Goal: Information Seeking & Learning: Get advice/opinions

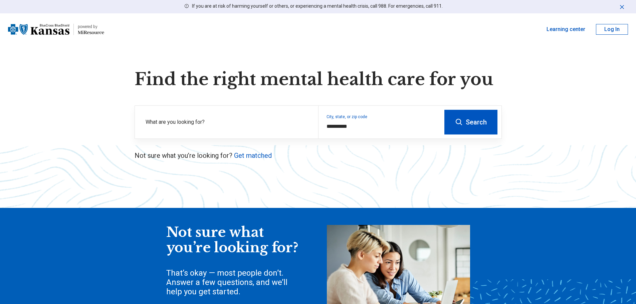
type input "**********"
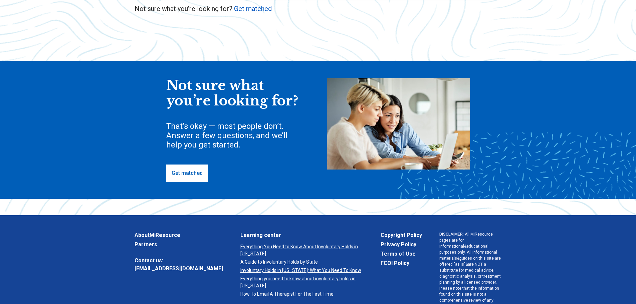
scroll to position [167, 0]
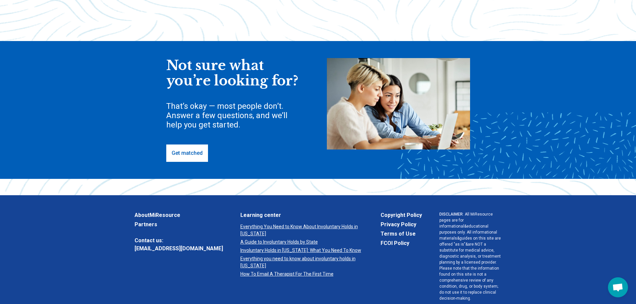
click at [200, 154] on link "Get matched" at bounding box center [187, 153] width 42 height 17
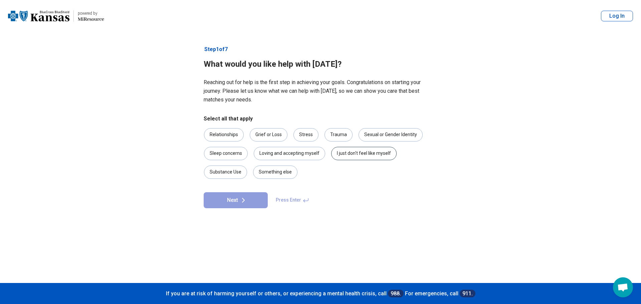
click at [358, 152] on div "I just don't feel like myself" at bounding box center [363, 153] width 65 height 13
click at [303, 135] on div "Stress" at bounding box center [305, 134] width 25 height 13
click at [255, 198] on button "Next" at bounding box center [236, 200] width 64 height 16
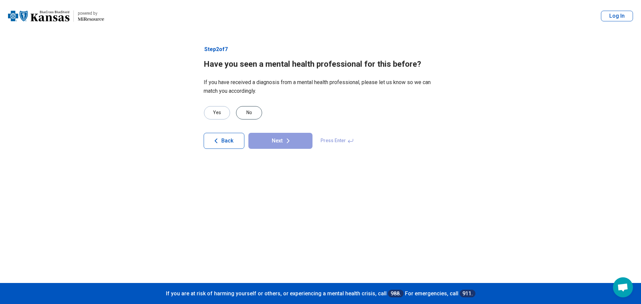
click at [249, 111] on div "No" at bounding box center [249, 112] width 26 height 13
click at [271, 140] on button "Next" at bounding box center [280, 141] width 64 height 16
click at [242, 116] on div "No" at bounding box center [249, 112] width 26 height 13
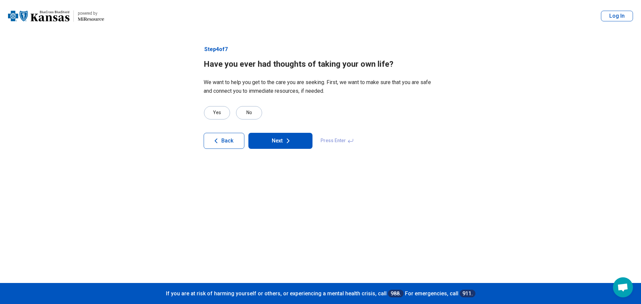
click at [288, 135] on button "Next" at bounding box center [280, 141] width 64 height 16
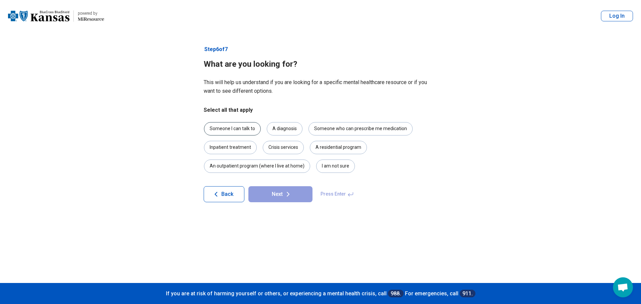
click at [252, 131] on div "Someone I can talk to" at bounding box center [232, 128] width 57 height 13
click at [281, 193] on button "Next" at bounding box center [280, 194] width 64 height 16
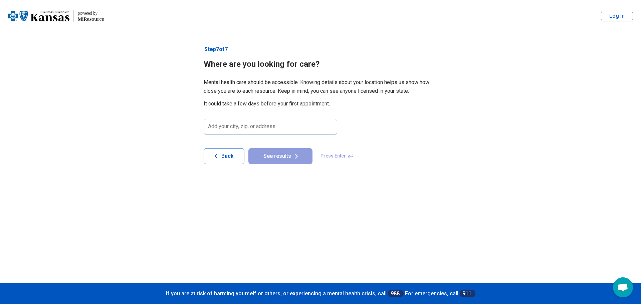
click at [59, 15] on img at bounding box center [38, 16] width 61 height 16
